Goal: Navigation & Orientation: Find specific page/section

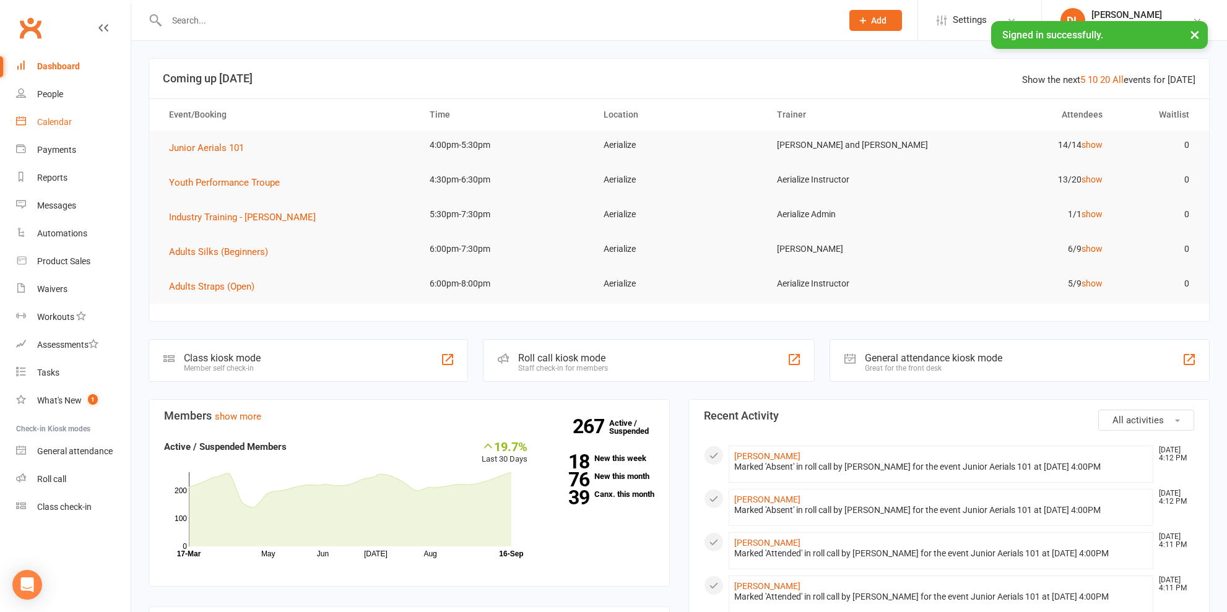
click at [58, 123] on div "Calendar" at bounding box center [54, 122] width 35 height 10
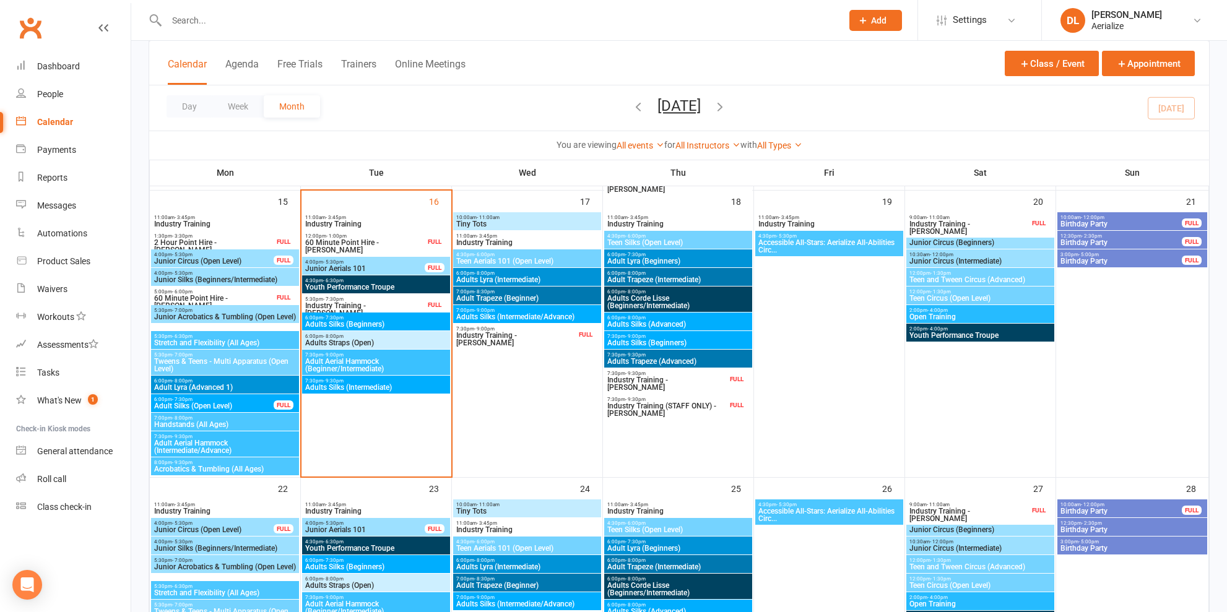
scroll to position [804, 0]
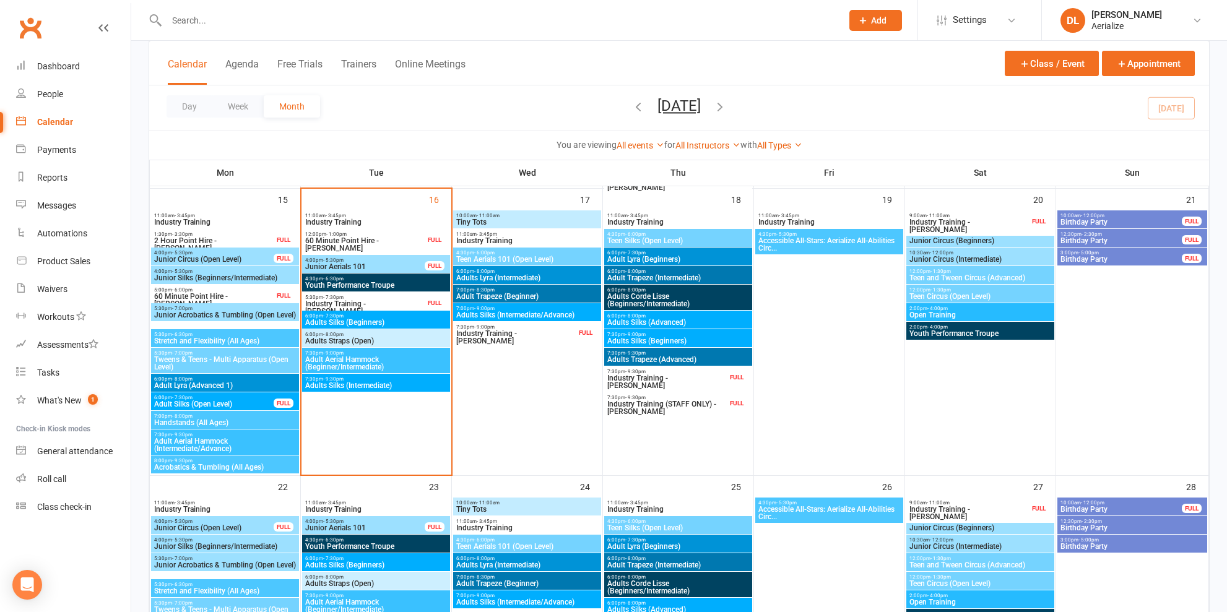
click at [380, 336] on span "6:00pm - 8:00pm" at bounding box center [376, 335] width 143 height 6
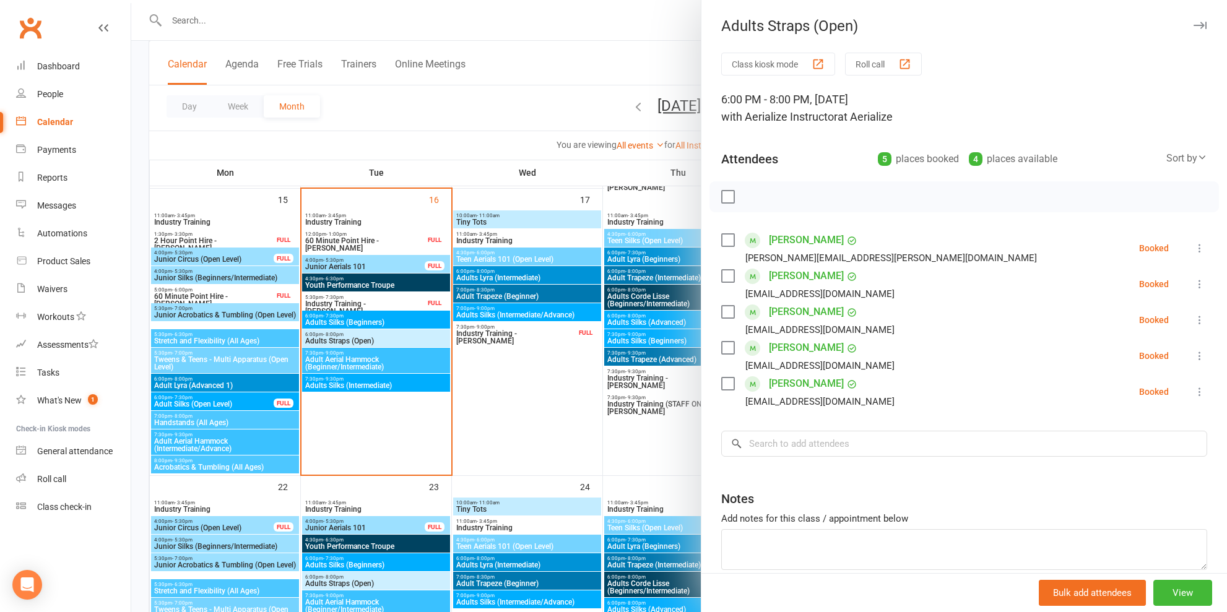
click at [381, 323] on div at bounding box center [679, 306] width 1096 height 612
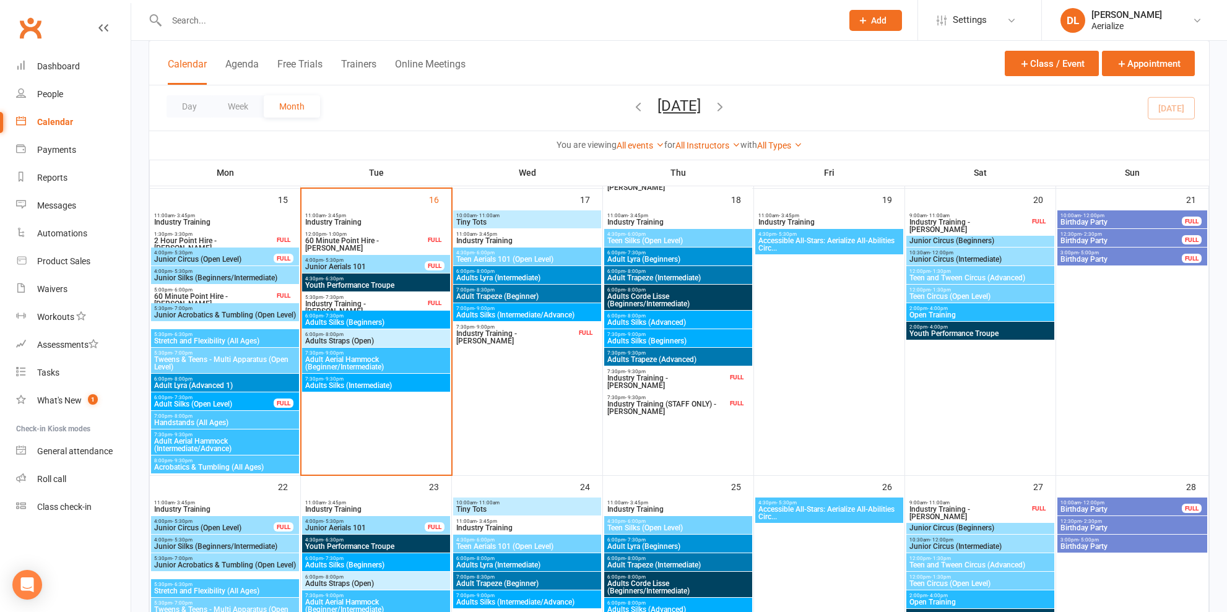
click at [381, 322] on span "Adults Silks (Beginners)" at bounding box center [376, 322] width 143 height 7
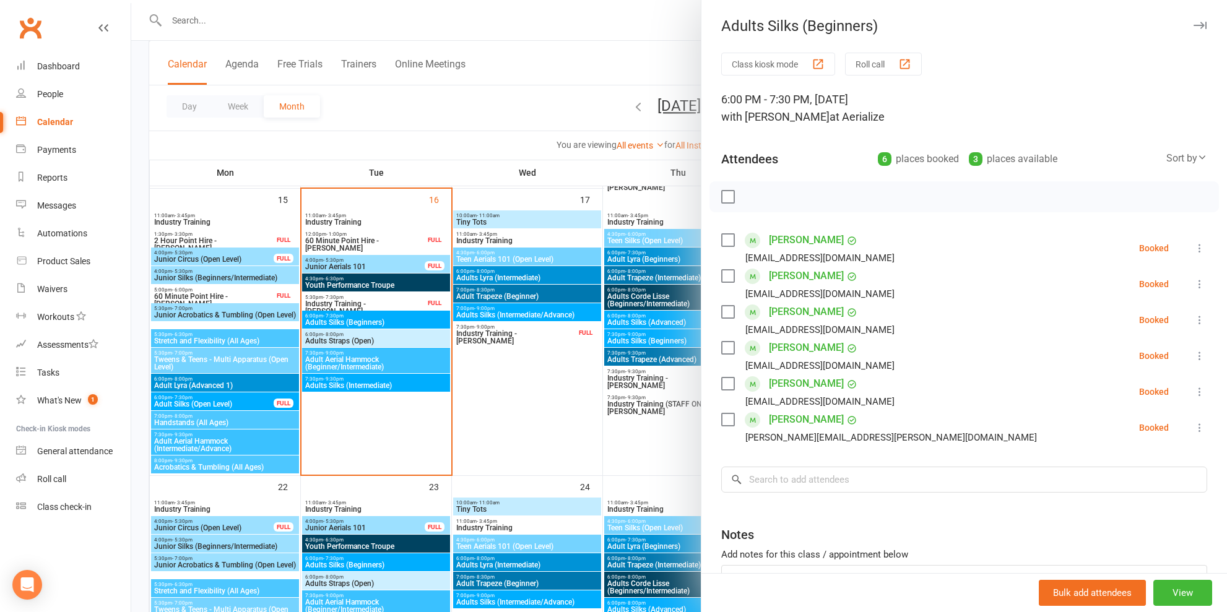
click at [381, 360] on div at bounding box center [679, 306] width 1096 height 612
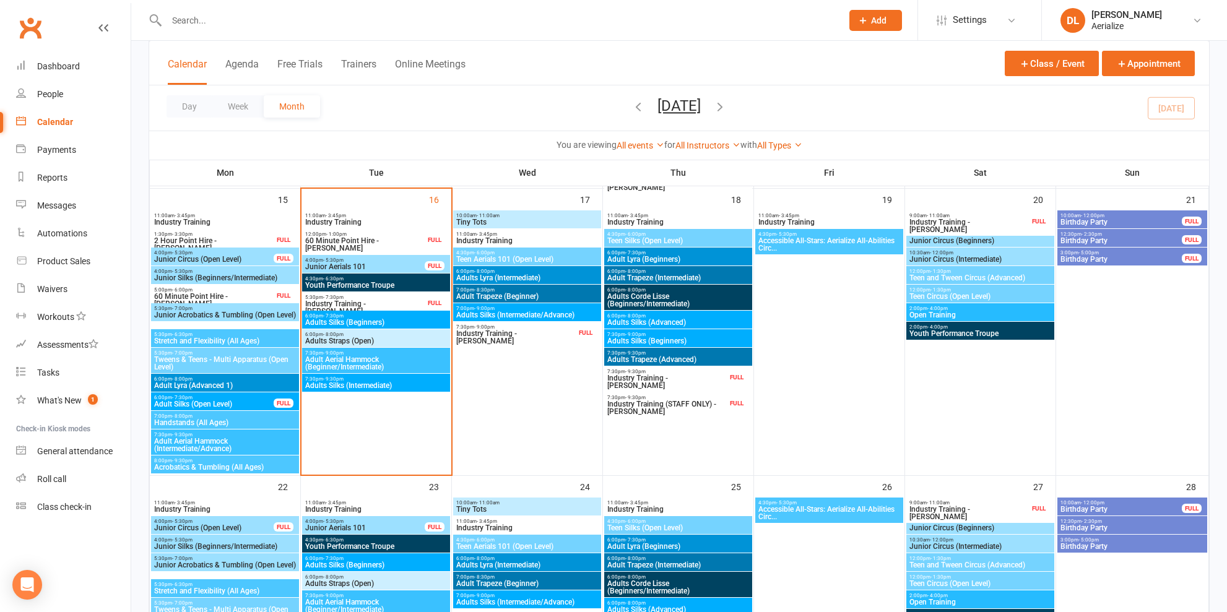
click at [381, 360] on span "Adult Aerial Hammock (Beginner/Intermediate)" at bounding box center [376, 363] width 143 height 15
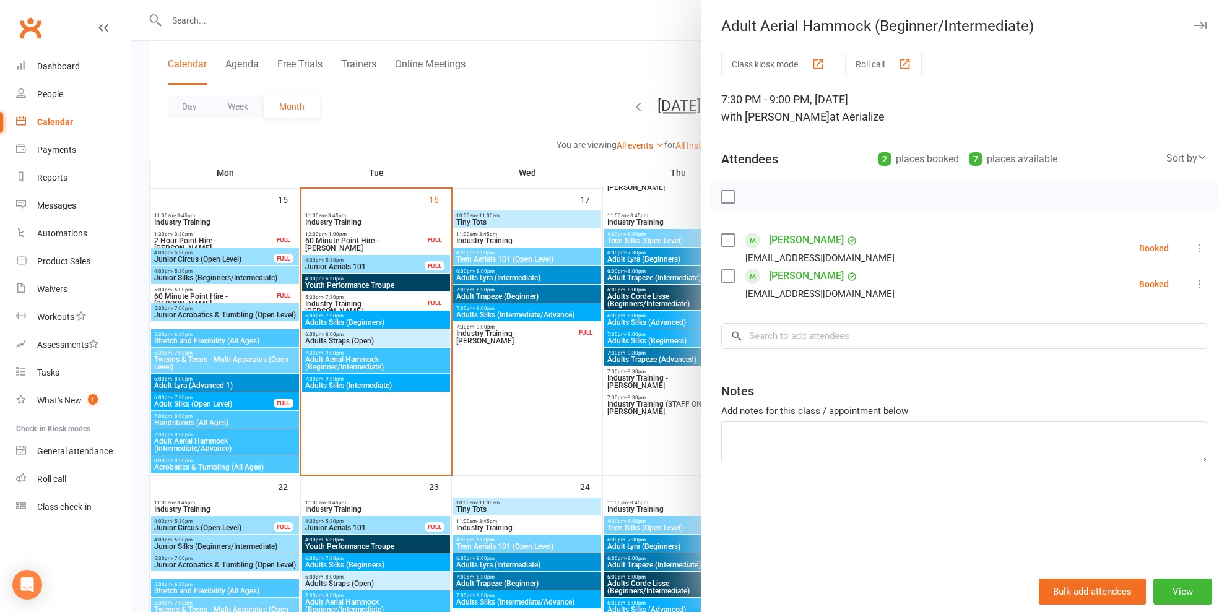
click at [382, 385] on div at bounding box center [679, 306] width 1096 height 612
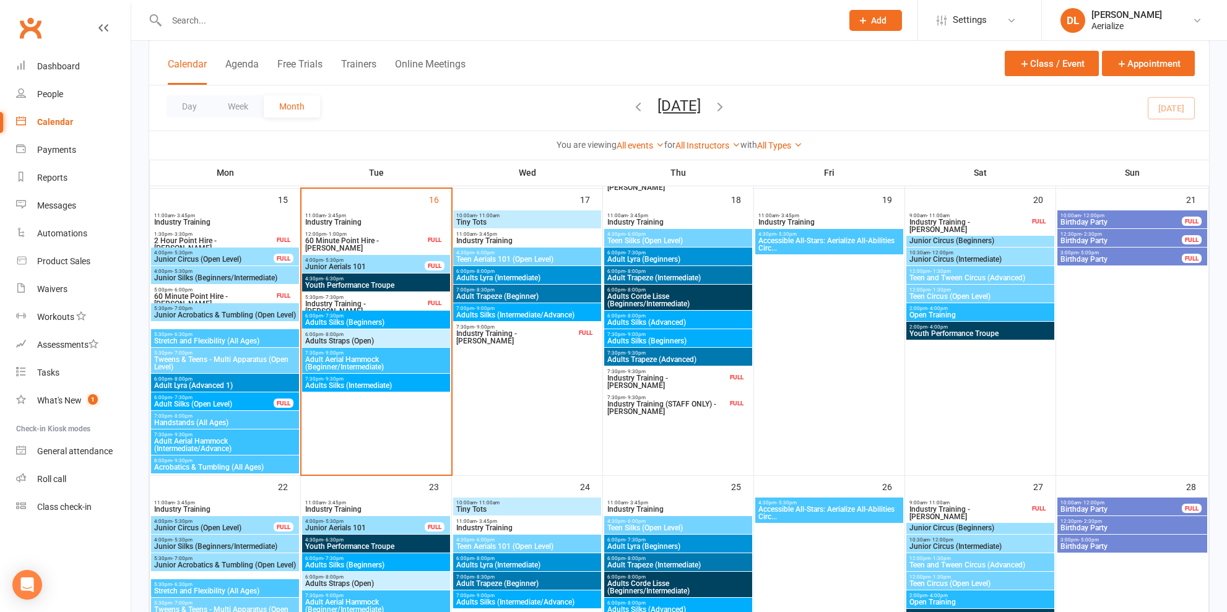
click at [382, 384] on span "Adults Silks (Intermediate)" at bounding box center [376, 385] width 143 height 7
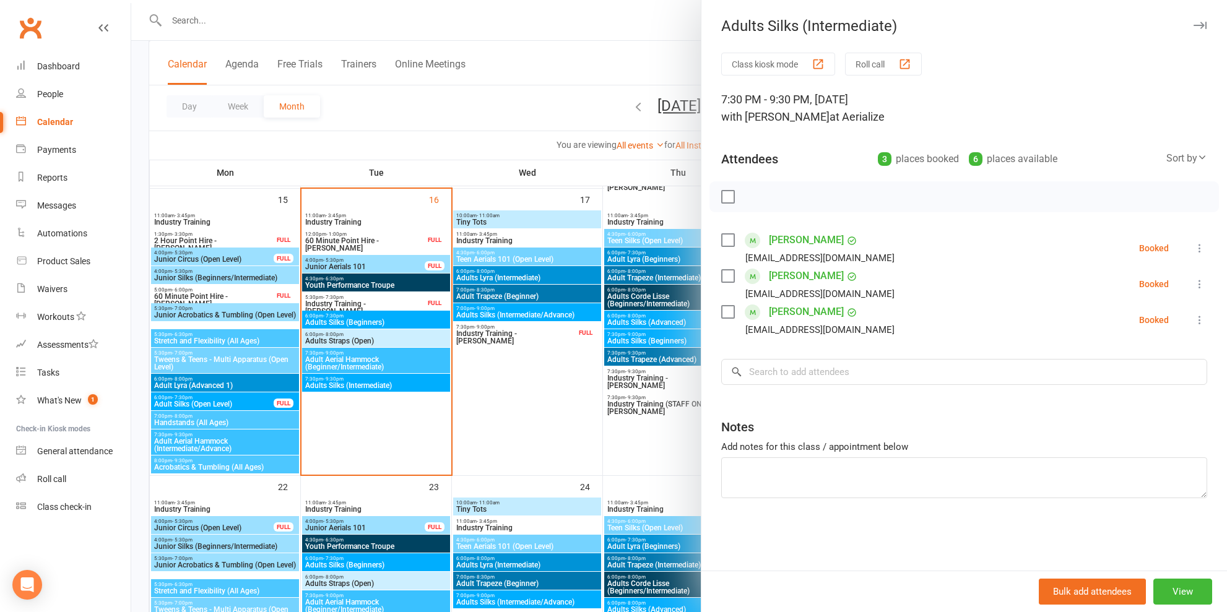
click at [383, 360] on div at bounding box center [679, 306] width 1096 height 612
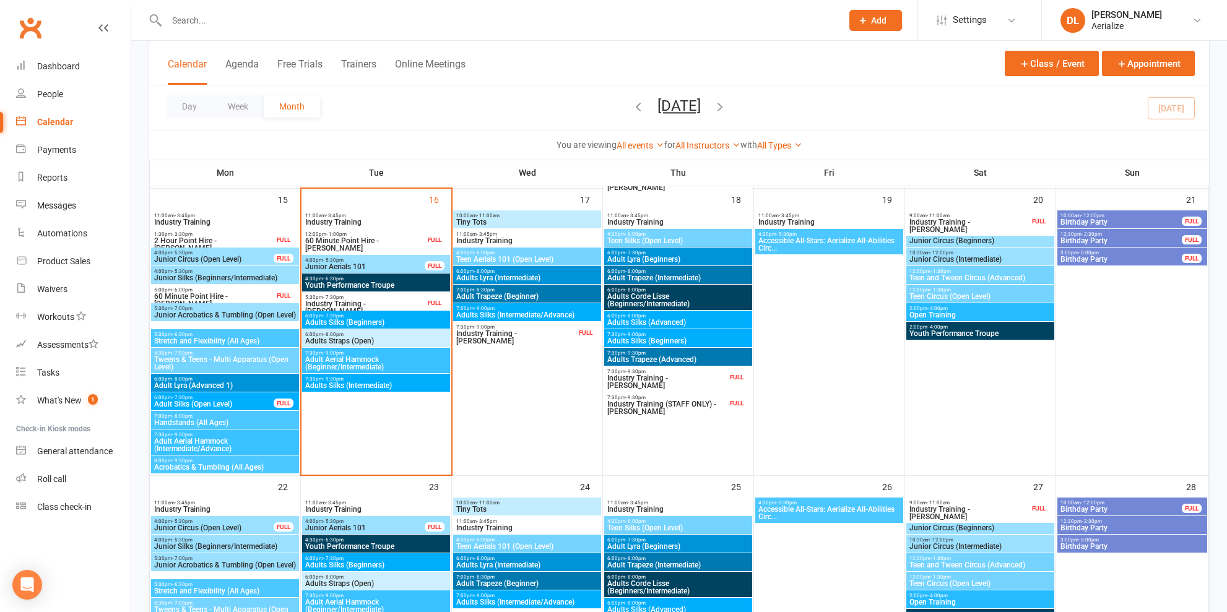
click at [384, 389] on span "Adults Silks (Intermediate)" at bounding box center [376, 385] width 143 height 7
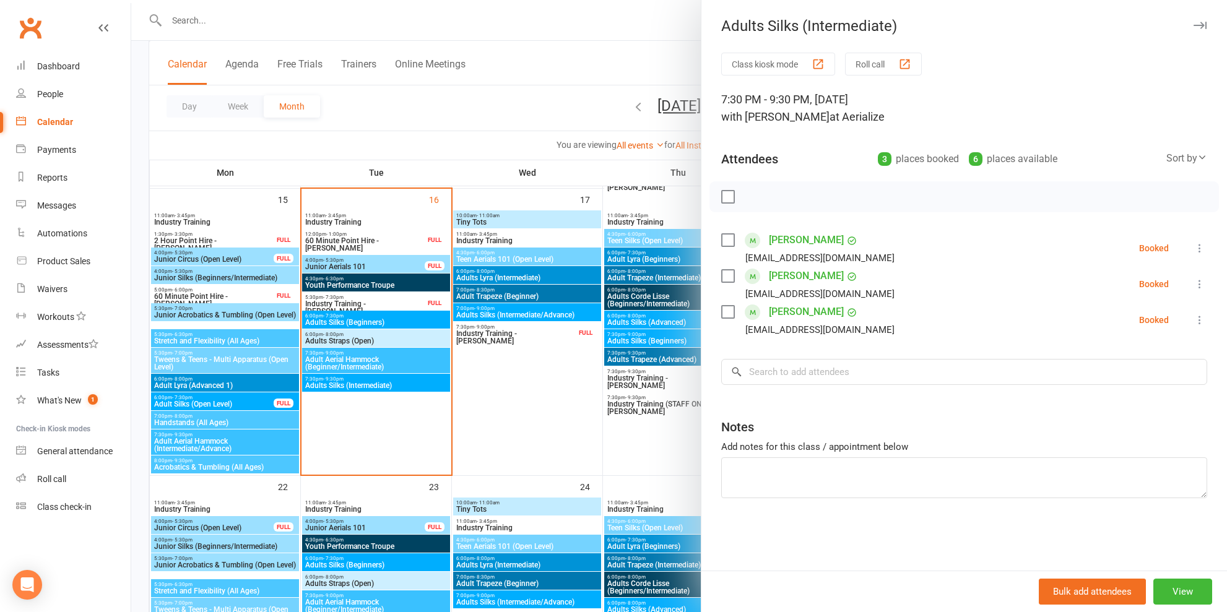
click at [388, 355] on div at bounding box center [679, 306] width 1096 height 612
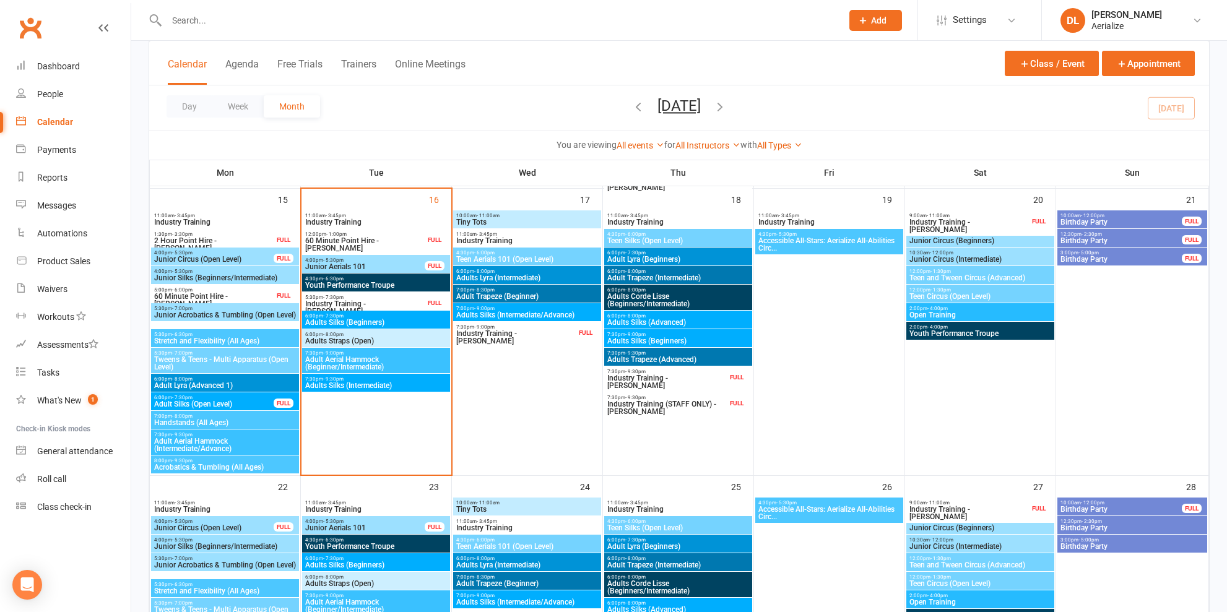
click at [385, 360] on span "Adult Aerial Hammock (Beginner/Intermediate)" at bounding box center [376, 363] width 143 height 15
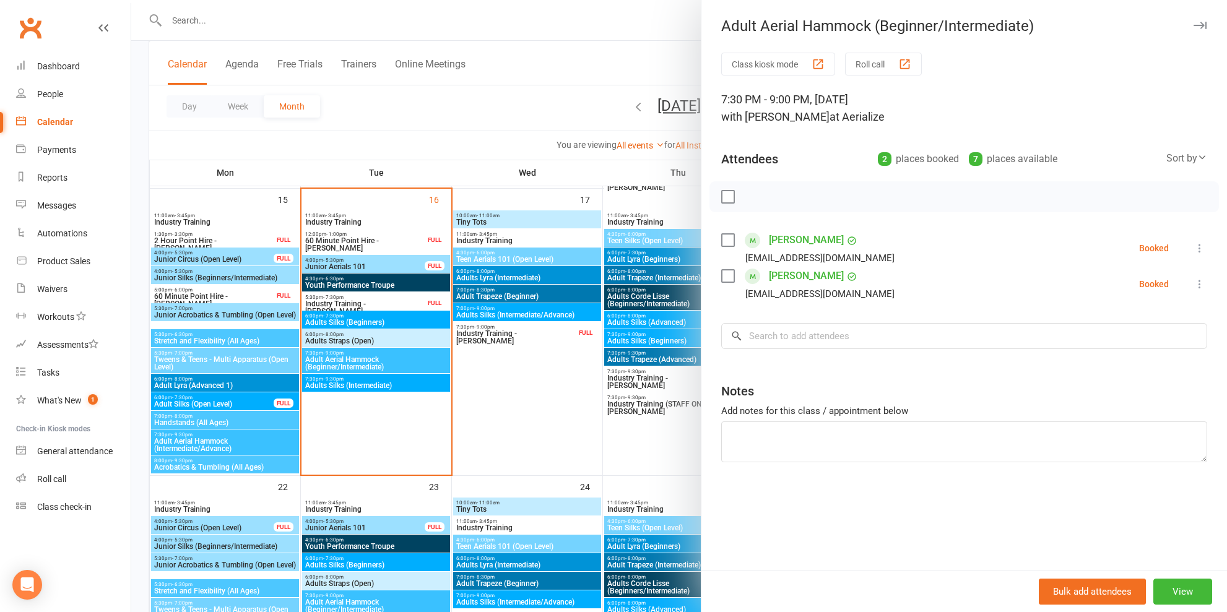
click at [387, 334] on div at bounding box center [679, 306] width 1096 height 612
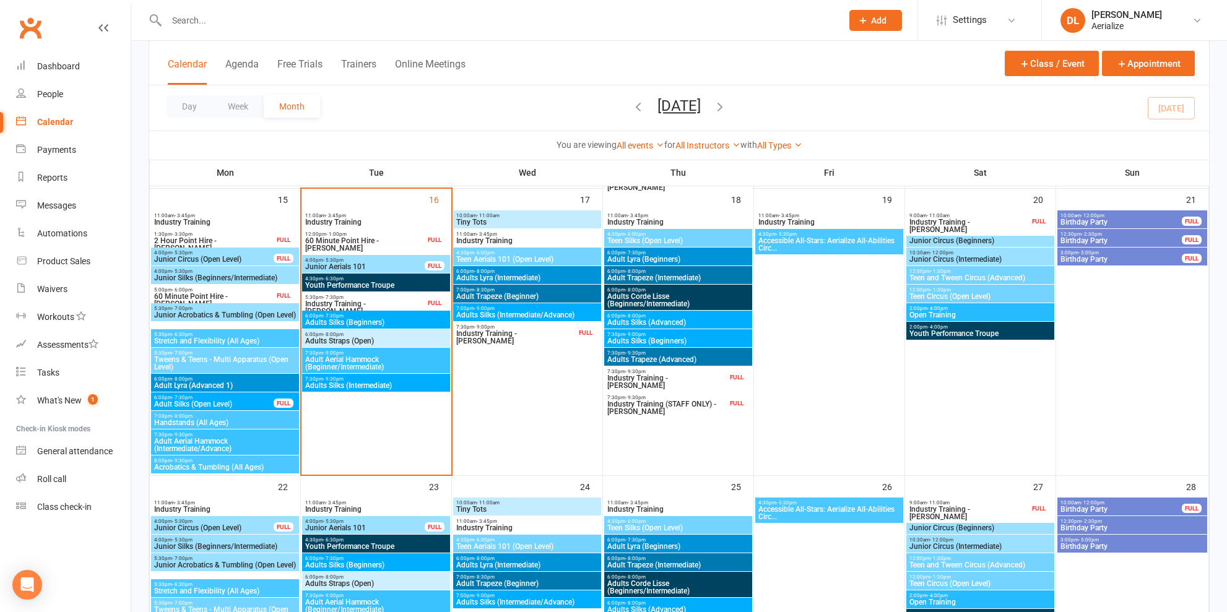
click at [387, 334] on span "6:00pm - 8:00pm" at bounding box center [376, 335] width 143 height 6
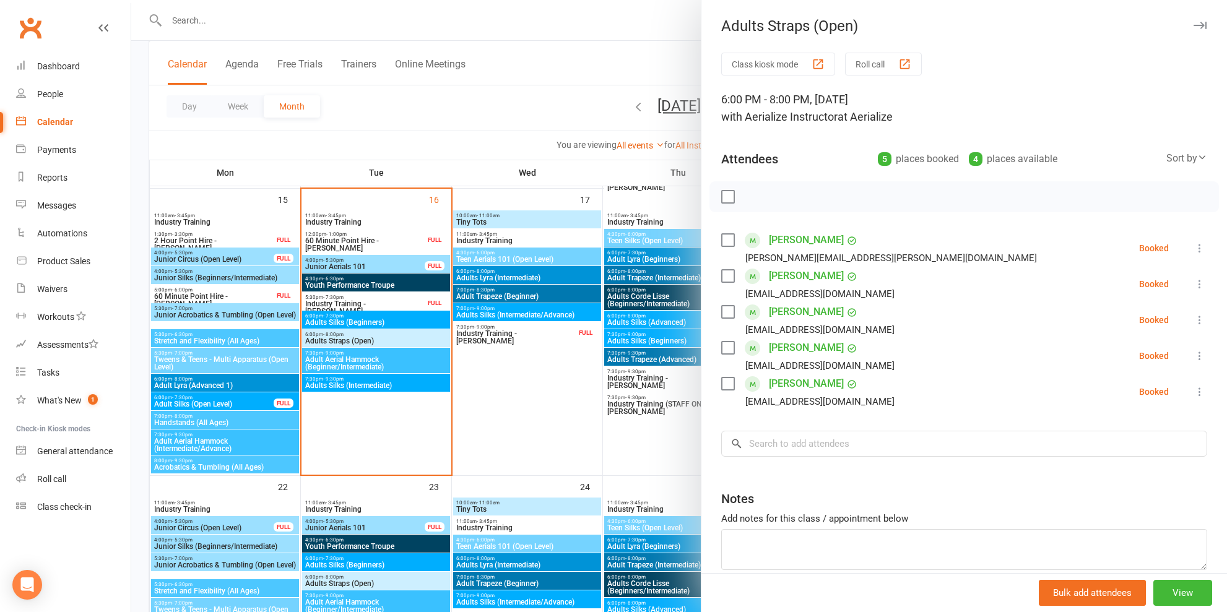
click at [383, 318] on div at bounding box center [679, 306] width 1096 height 612
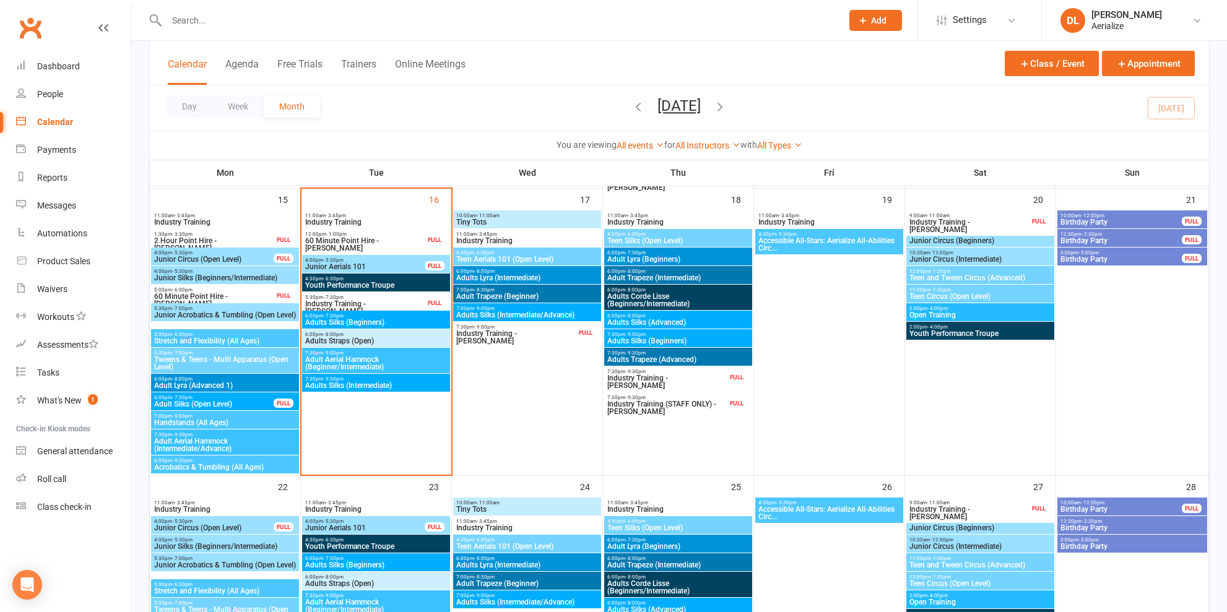
click at [383, 319] on span "Adults Silks (Beginners)" at bounding box center [376, 322] width 143 height 7
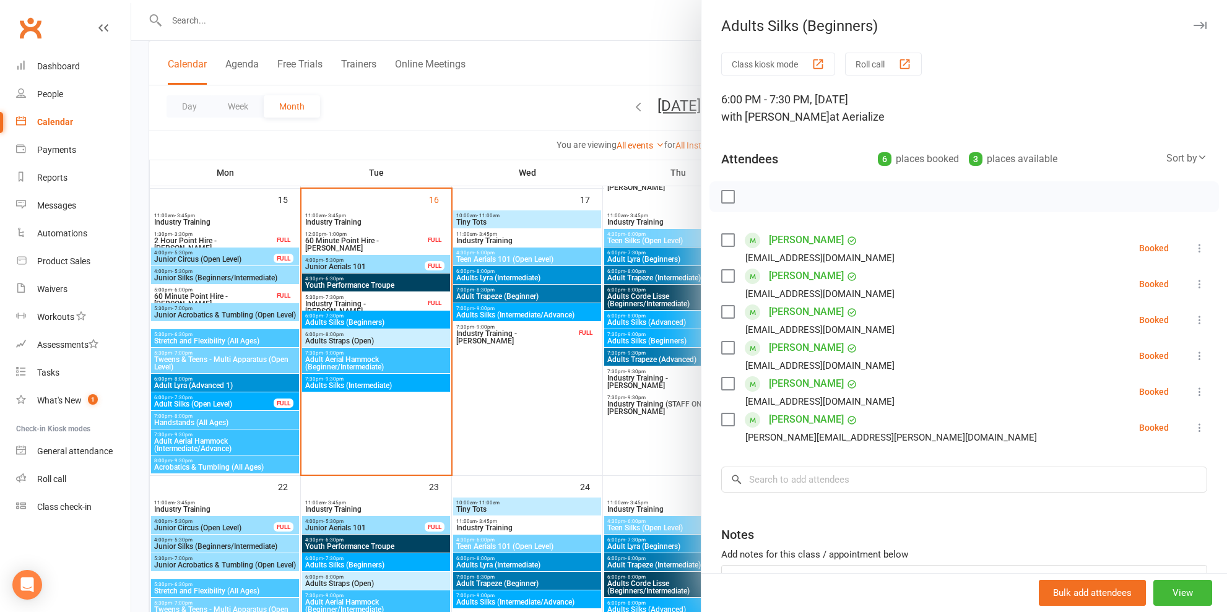
click at [382, 284] on div at bounding box center [679, 306] width 1096 height 612
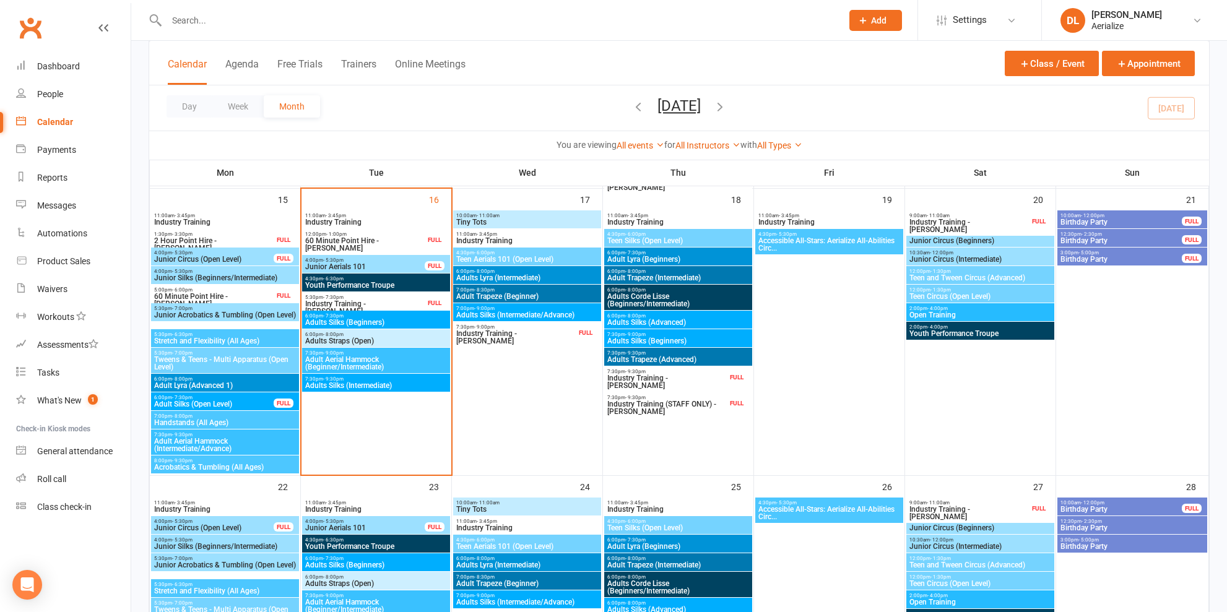
click at [382, 284] on span "Youth Performance Troupe" at bounding box center [376, 285] width 143 height 7
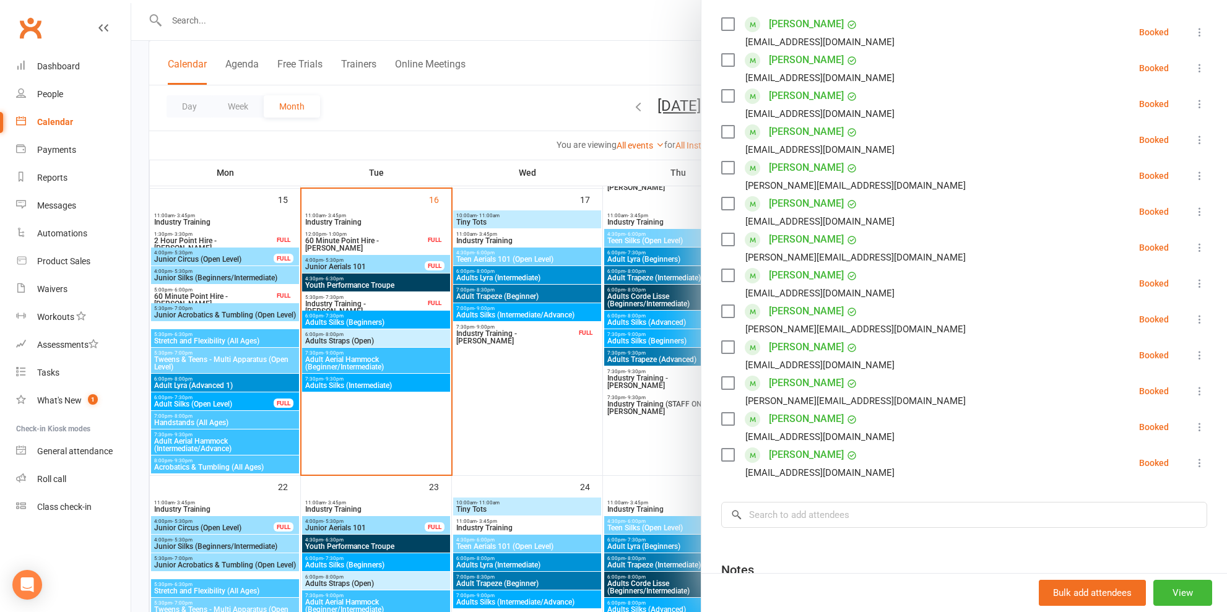
scroll to position [225, 0]
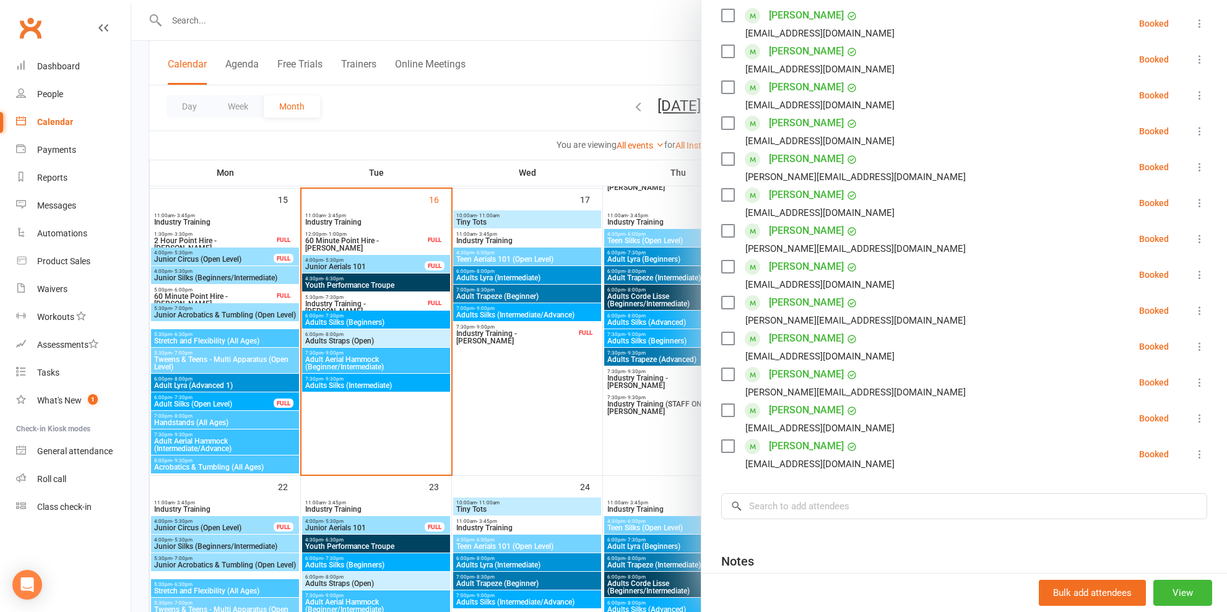
click at [364, 269] on div at bounding box center [679, 306] width 1096 height 612
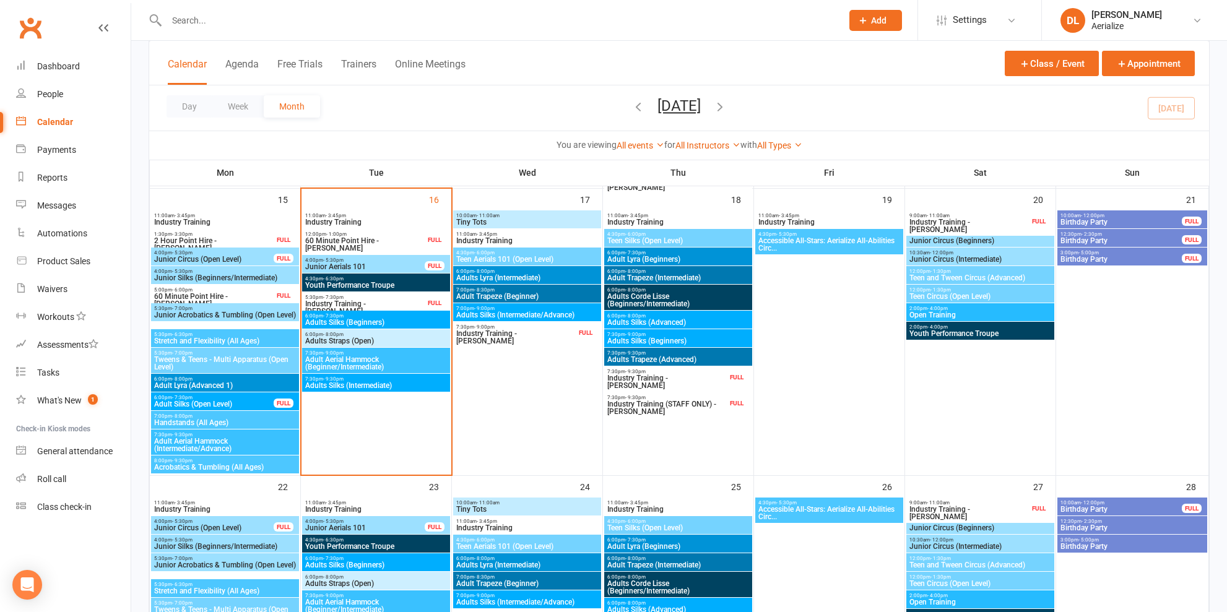
click at [366, 267] on span "Junior Aerials 101" at bounding box center [365, 266] width 121 height 7
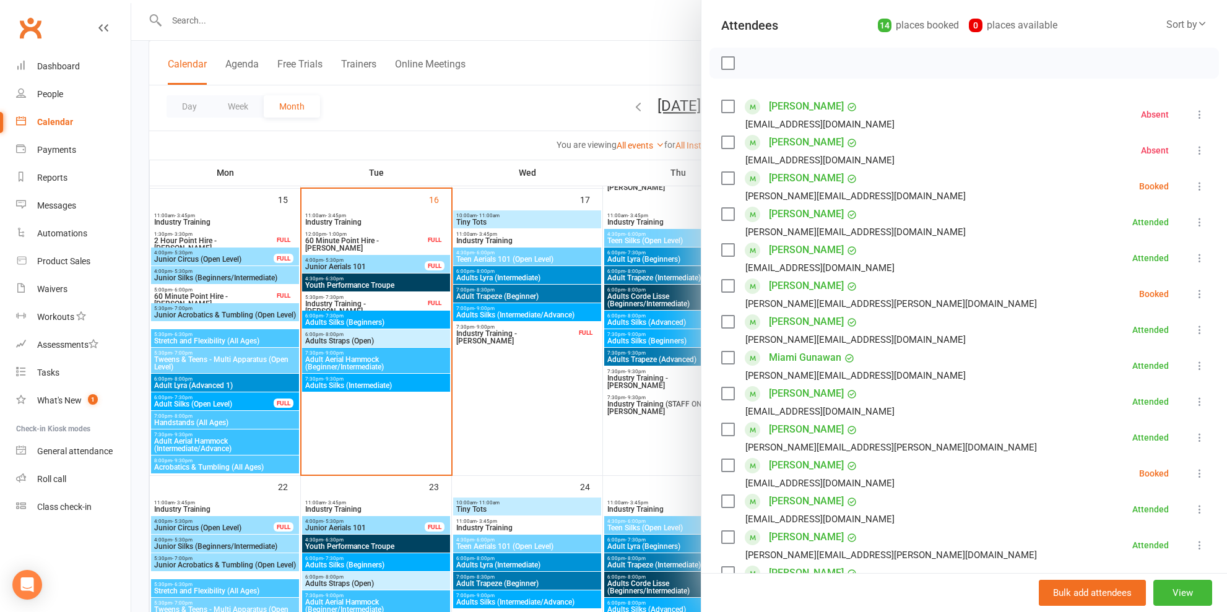
scroll to position [131, 0]
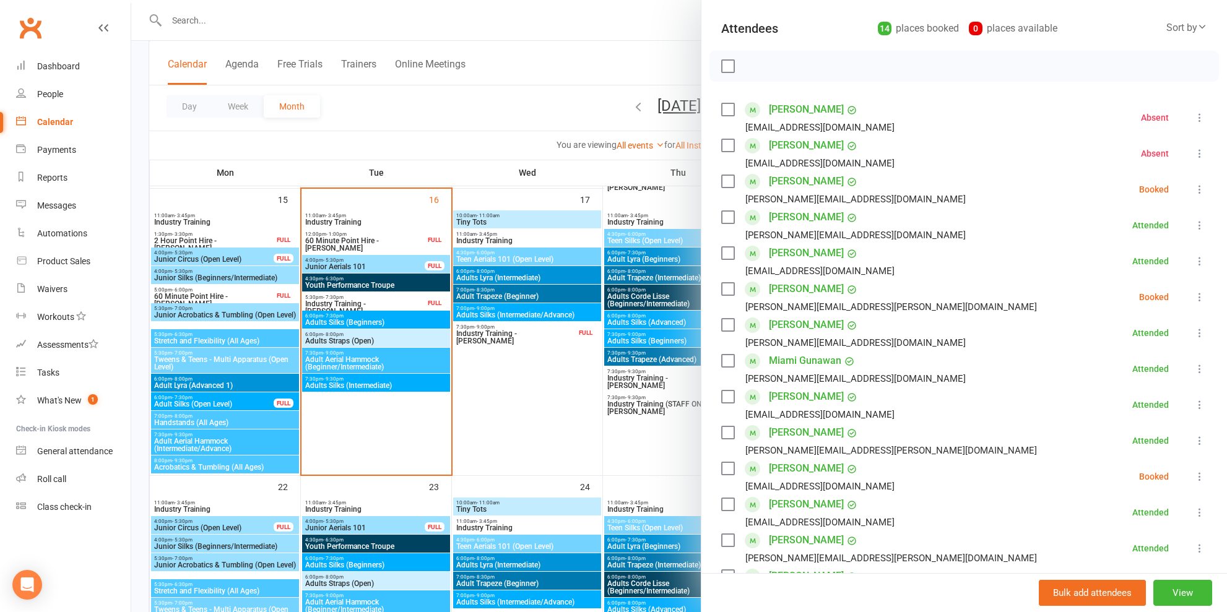
click at [499, 224] on div at bounding box center [679, 306] width 1096 height 612
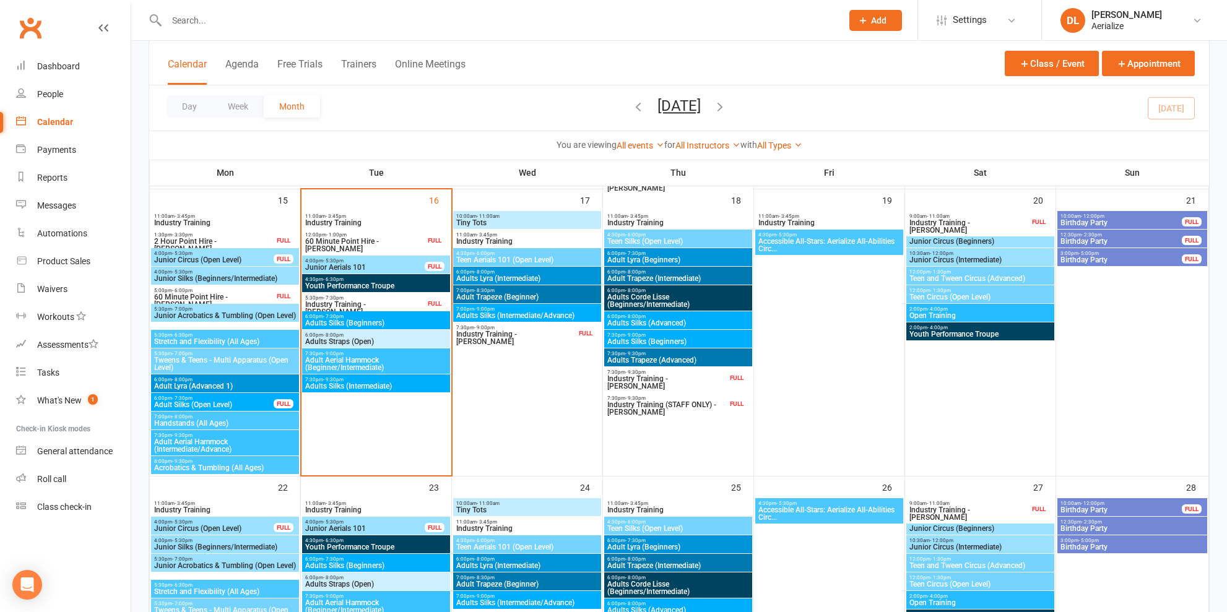
click at [498, 224] on span "Tiny Tots" at bounding box center [527, 222] width 143 height 7
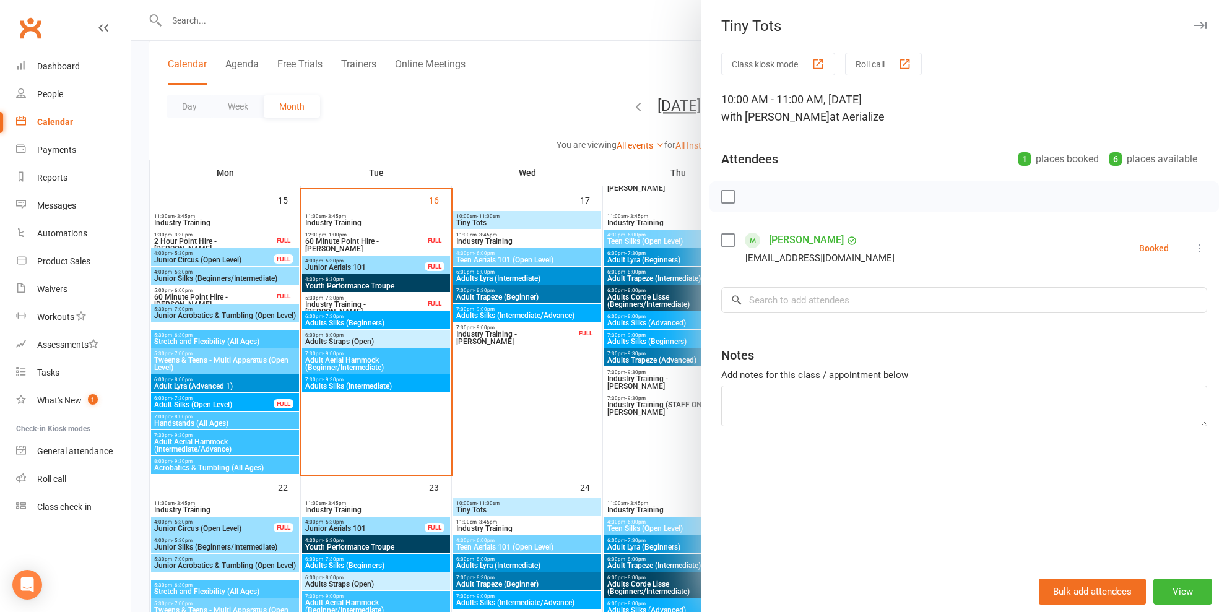
click at [502, 241] on div at bounding box center [679, 306] width 1096 height 612
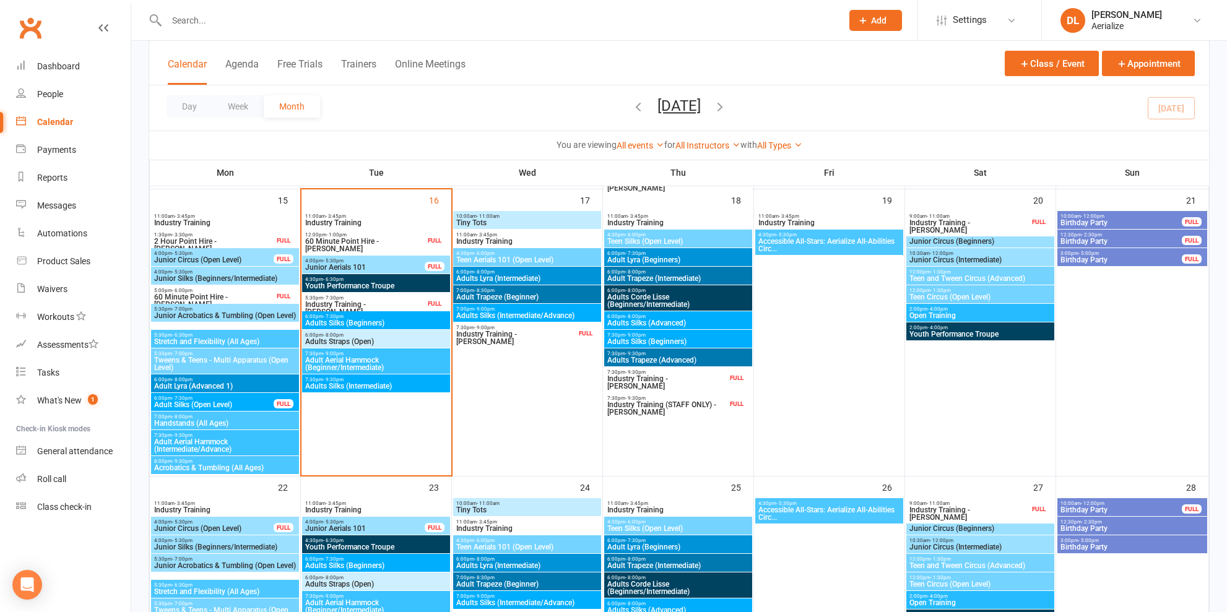
click at [503, 258] on span "Teen Aerials 101 (Open Level)" at bounding box center [527, 259] width 143 height 7
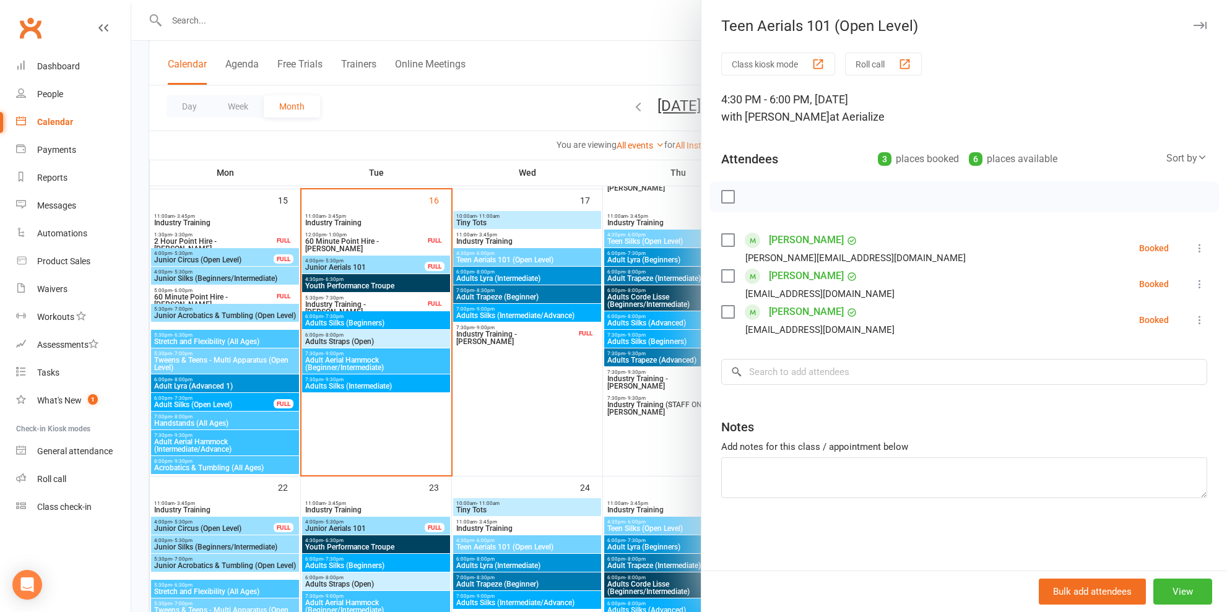
click at [503, 278] on div at bounding box center [679, 306] width 1096 height 612
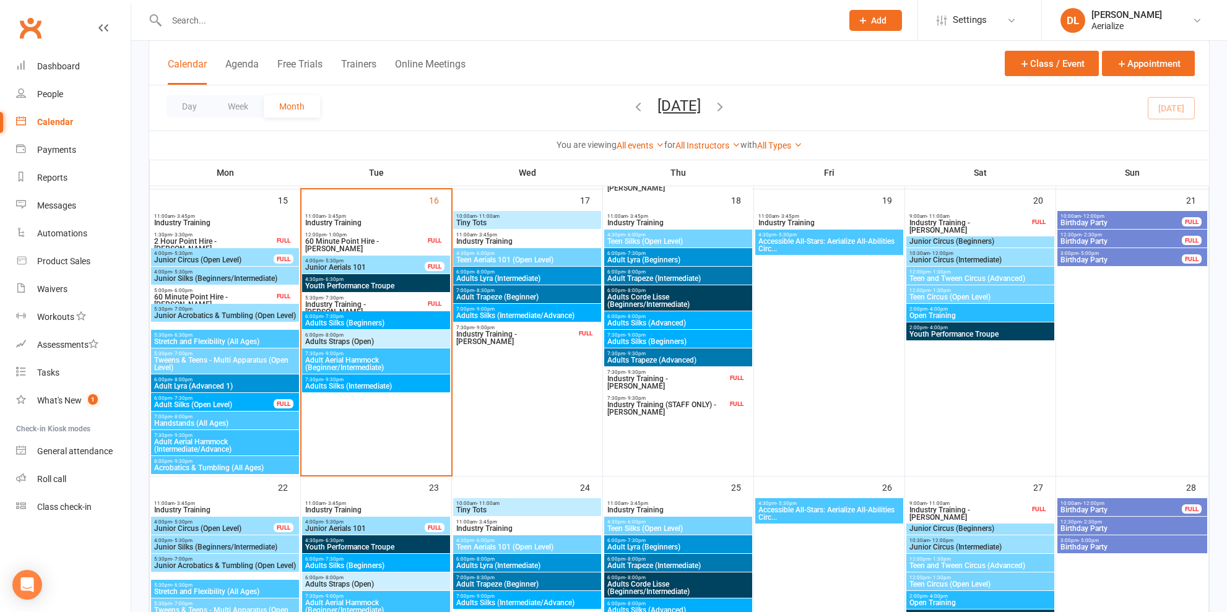
click at [503, 278] on span "Adults Lyra (Intermediate)" at bounding box center [527, 278] width 143 height 7
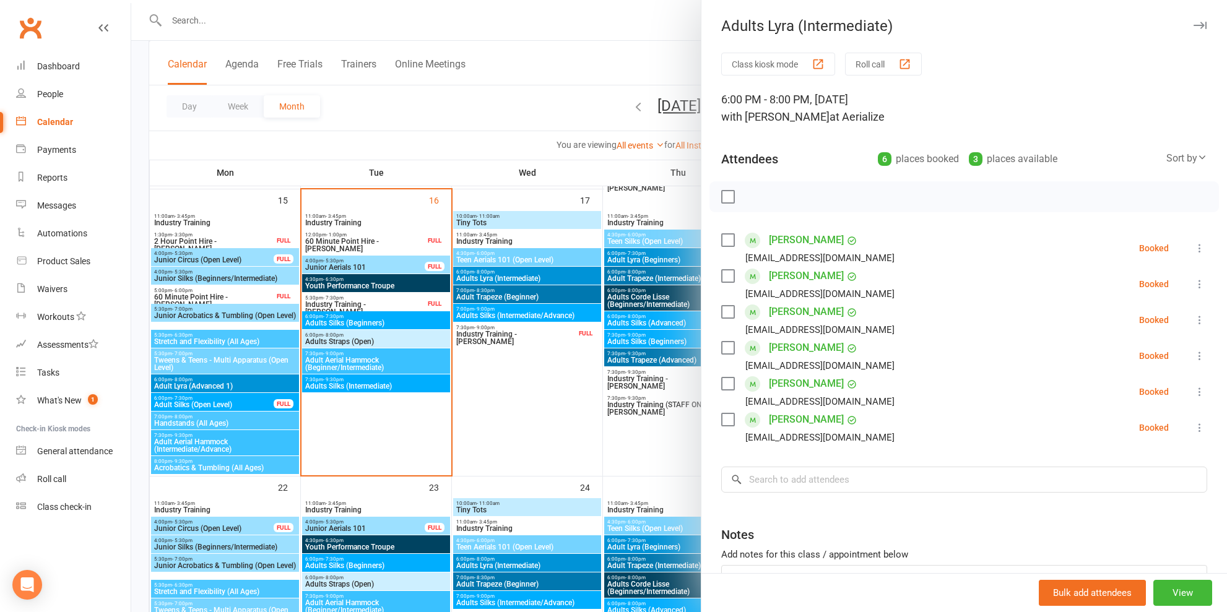
click at [503, 300] on div at bounding box center [679, 306] width 1096 height 612
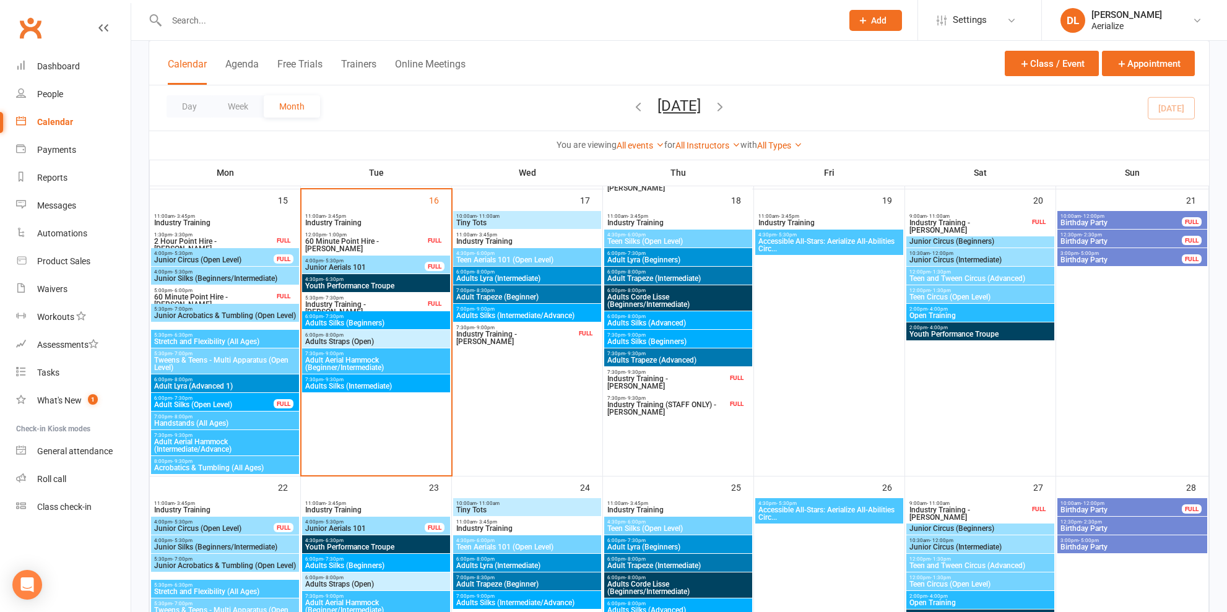
click at [503, 299] on span "Adult Trapeze (Beginner)" at bounding box center [527, 297] width 143 height 7
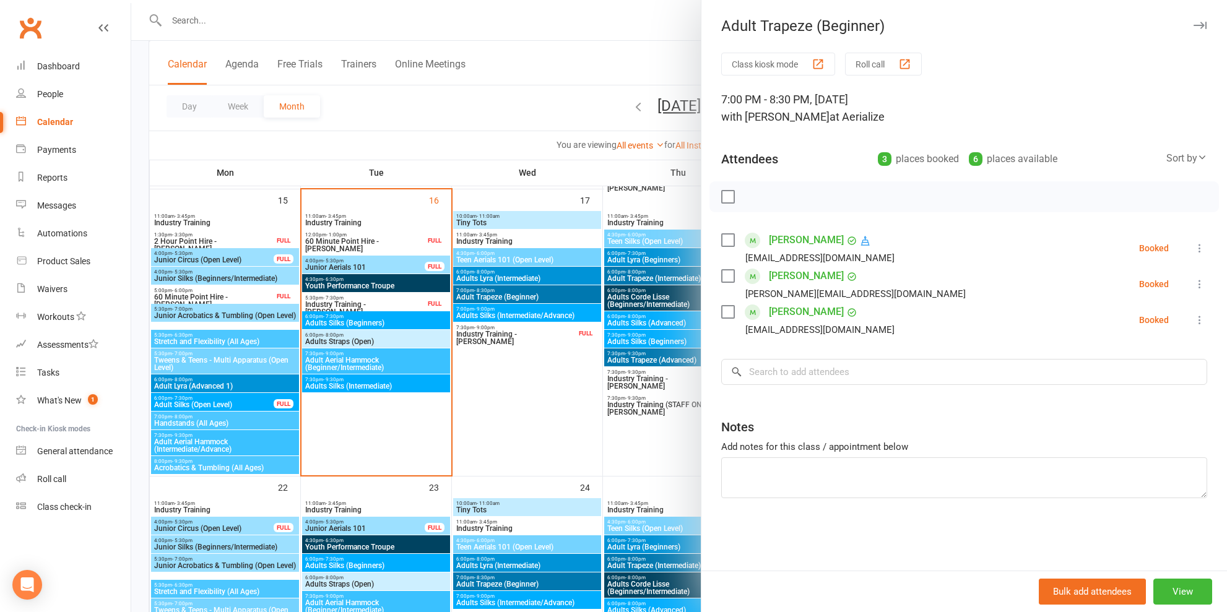
click at [508, 315] on div at bounding box center [679, 306] width 1096 height 612
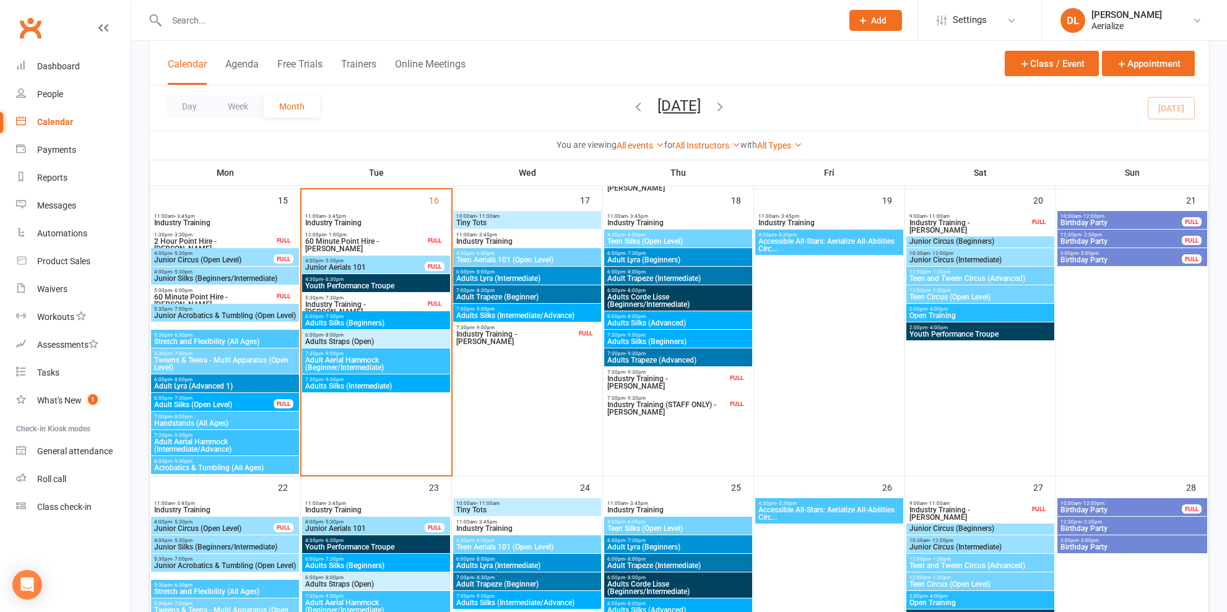
click at [508, 315] on span "Adults Silks (Intermediate/Advance)" at bounding box center [527, 315] width 143 height 7
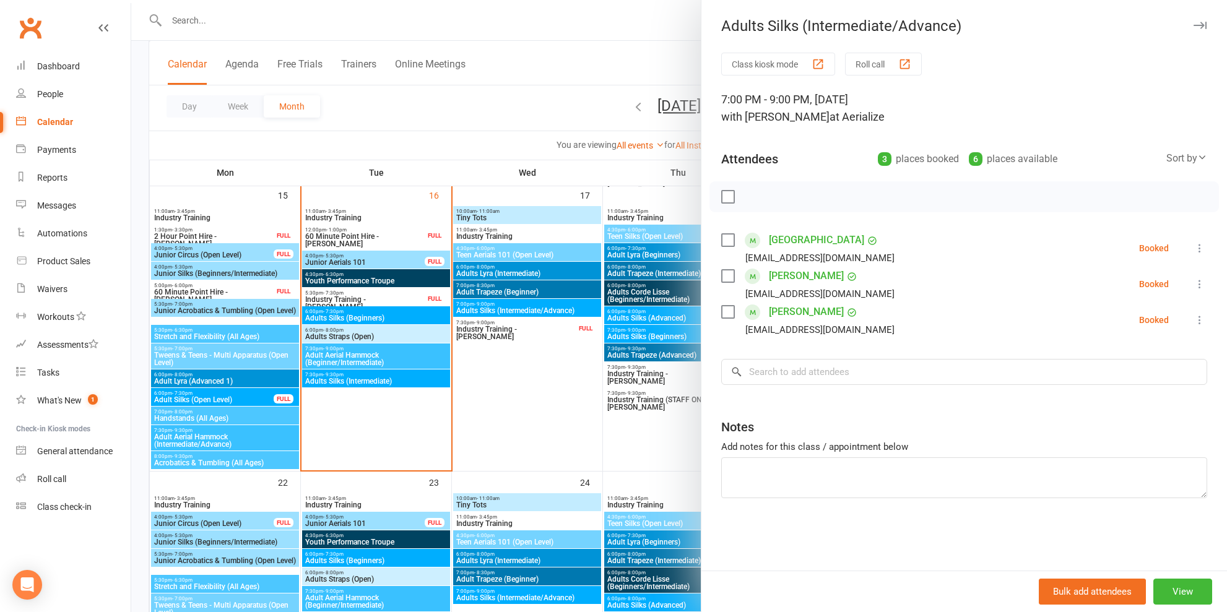
scroll to position [812, 0]
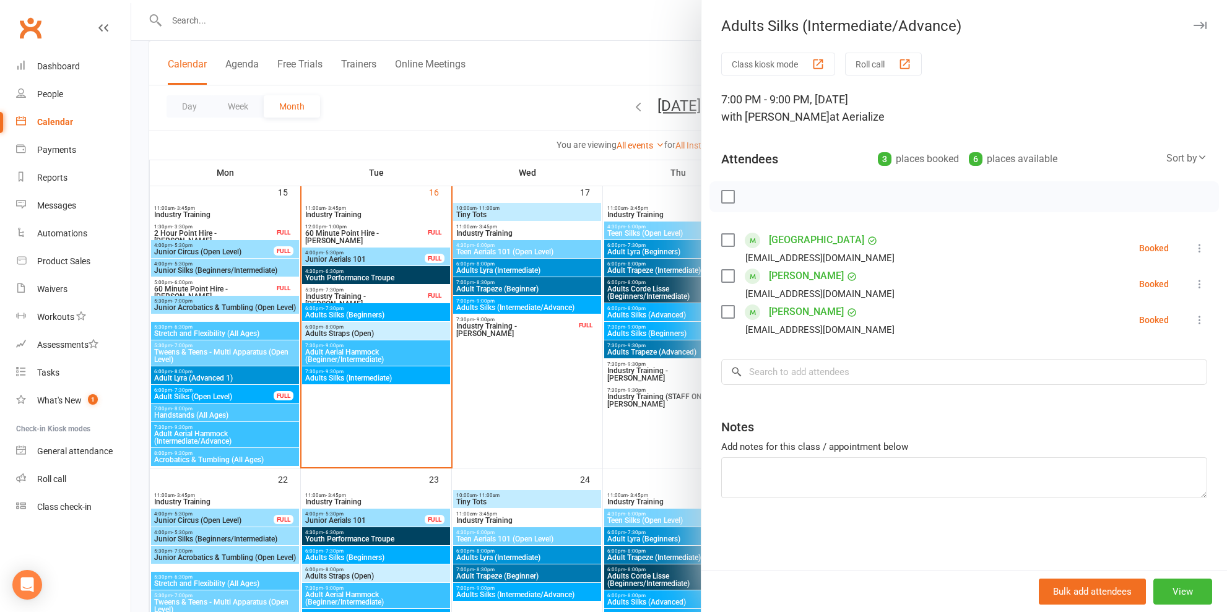
click at [508, 283] on div at bounding box center [679, 306] width 1096 height 612
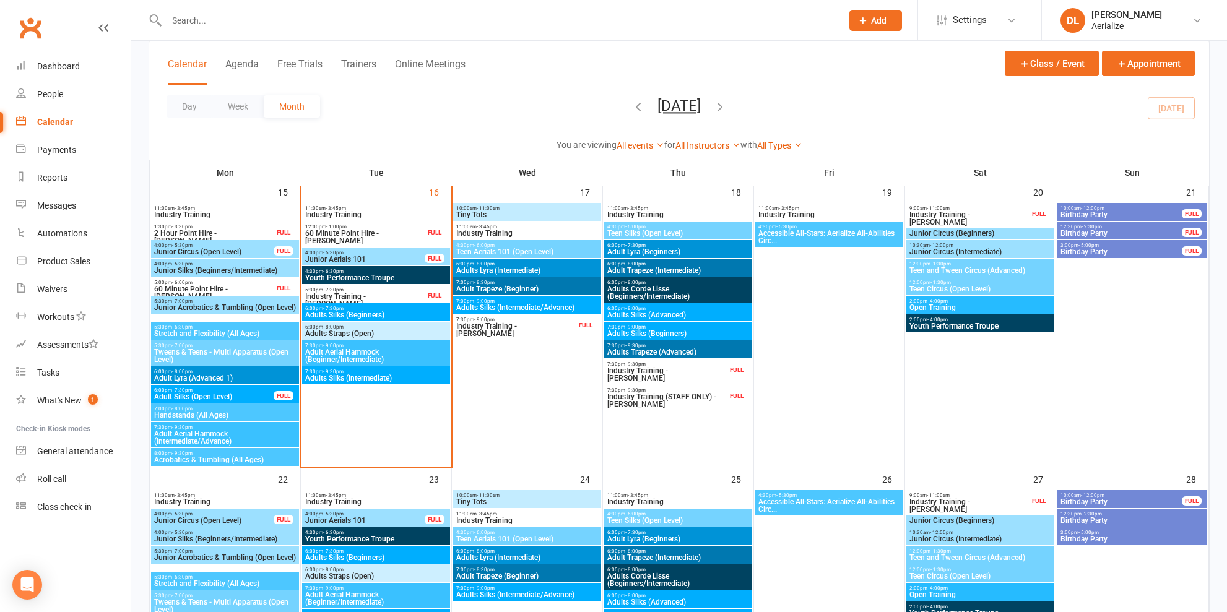
click at [508, 283] on span "7:00pm - 8:30pm" at bounding box center [527, 283] width 143 height 6
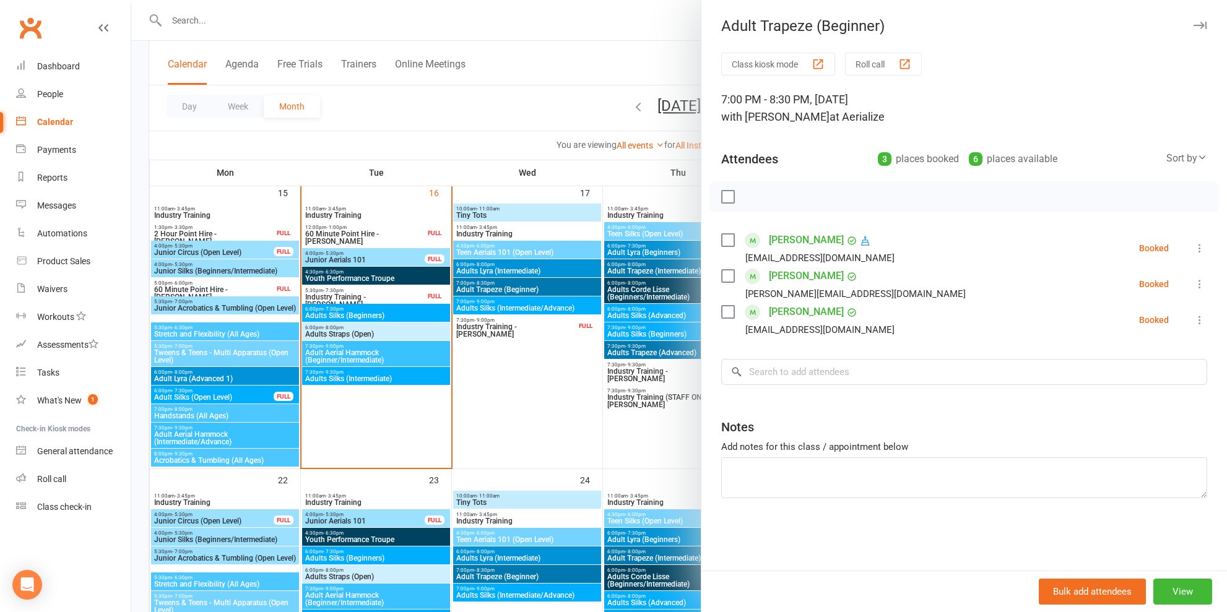
click at [513, 269] on div at bounding box center [679, 306] width 1096 height 612
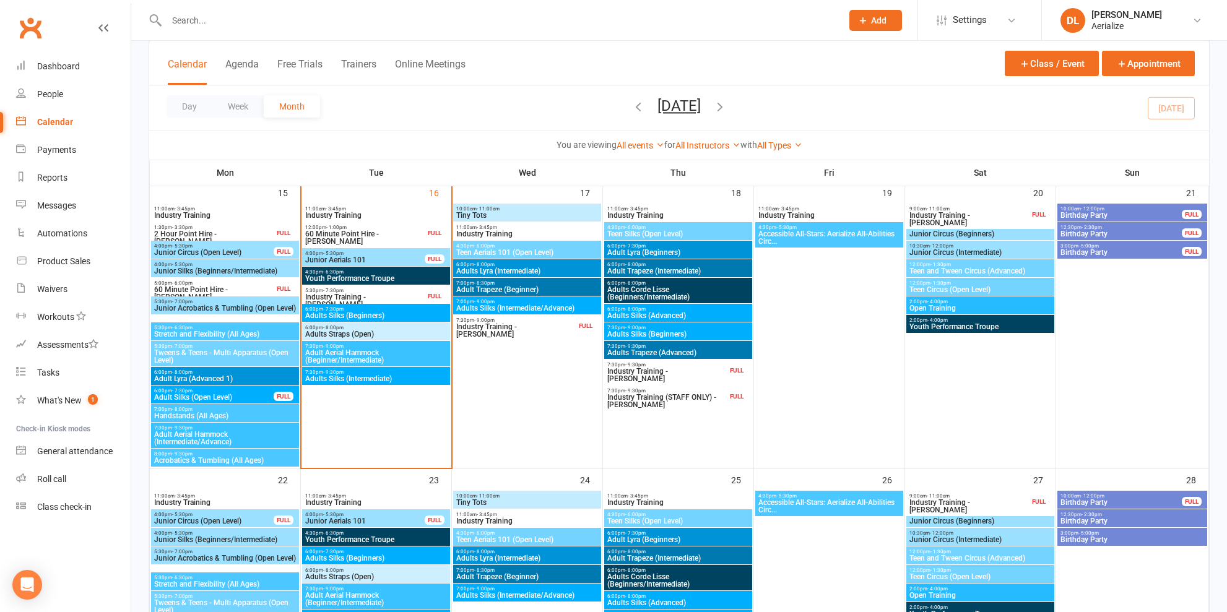
click at [513, 269] on span "Adults Lyra (Intermediate)" at bounding box center [527, 271] width 143 height 7
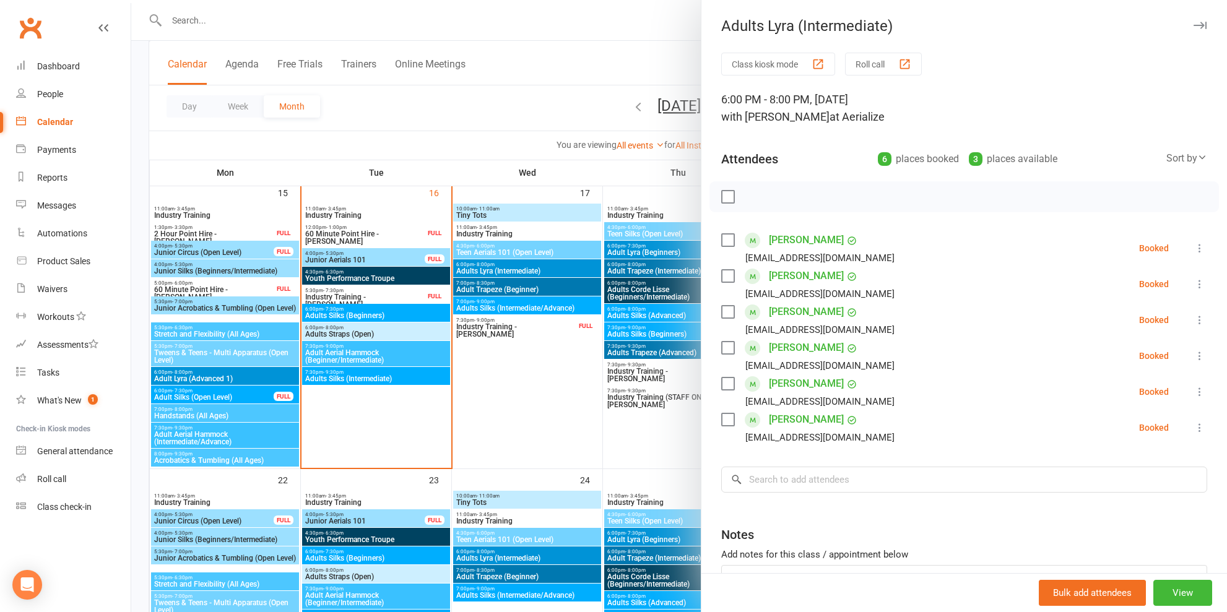
click at [513, 246] on div at bounding box center [679, 306] width 1096 height 612
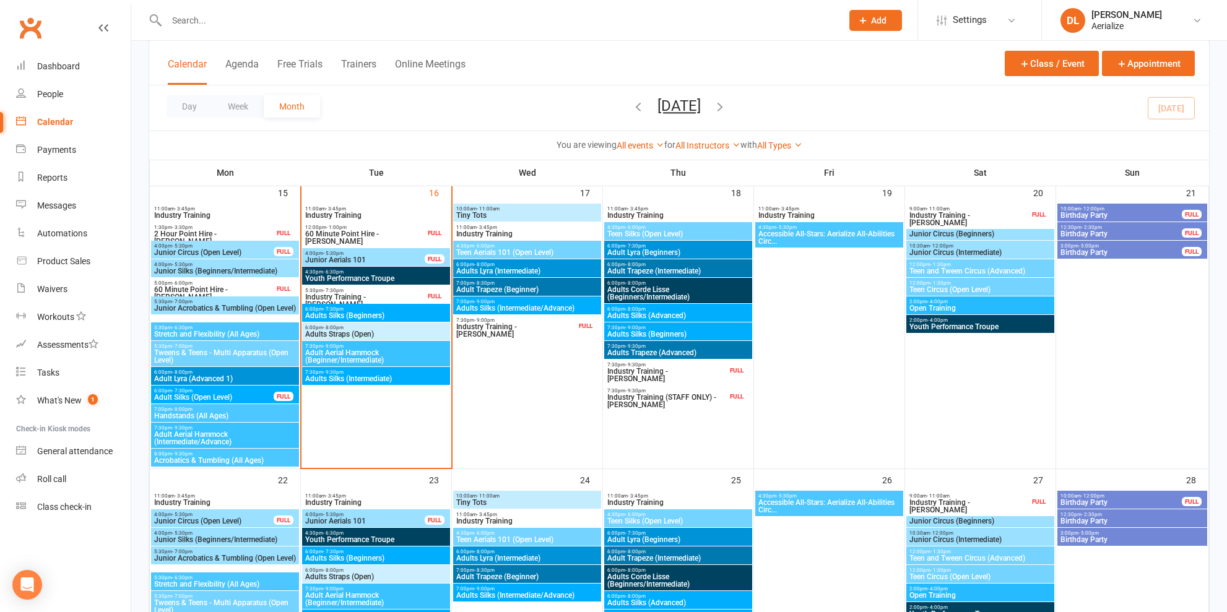
click at [513, 246] on span "4:30pm - 6:00pm" at bounding box center [527, 246] width 143 height 6
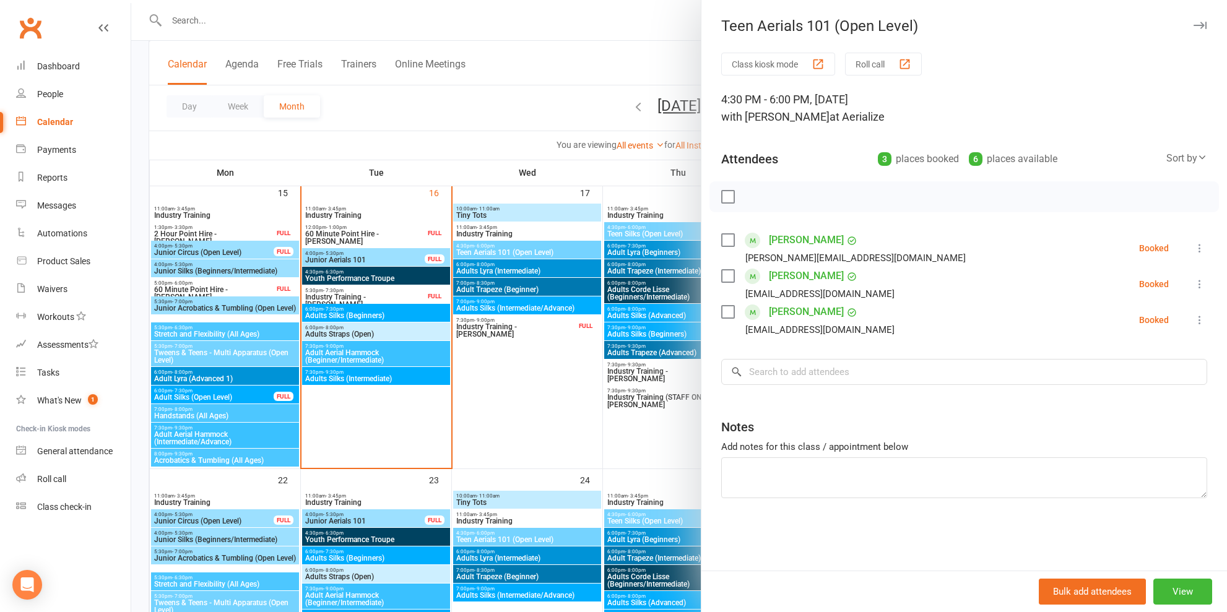
click at [503, 211] on div at bounding box center [679, 306] width 1096 height 612
